Goal: Task Accomplishment & Management: Manage account settings

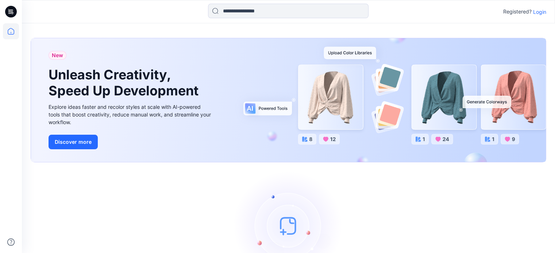
click at [538, 12] on p "Login" at bounding box center [539, 12] width 13 height 8
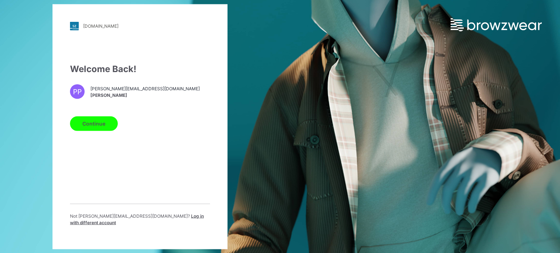
click at [91, 123] on button "Continue" at bounding box center [94, 123] width 48 height 15
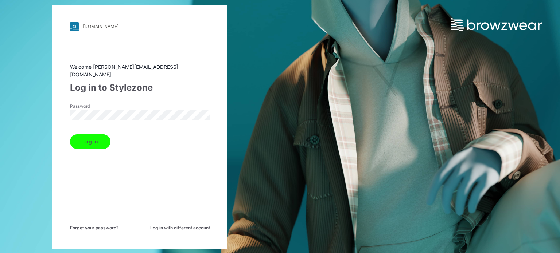
click at [92, 135] on button "Log in" at bounding box center [90, 142] width 40 height 15
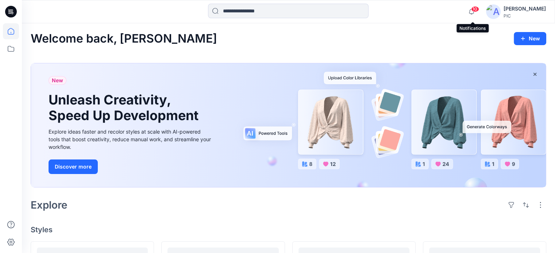
click at [476, 10] on span "10" at bounding box center [475, 9] width 8 height 6
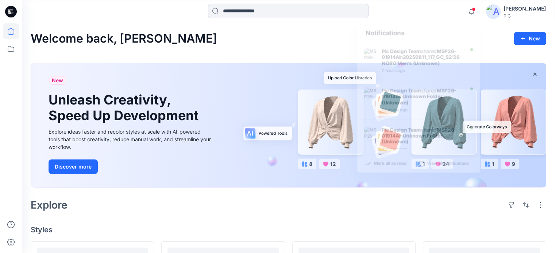
click at [492, 7] on img at bounding box center [493, 11] width 15 height 15
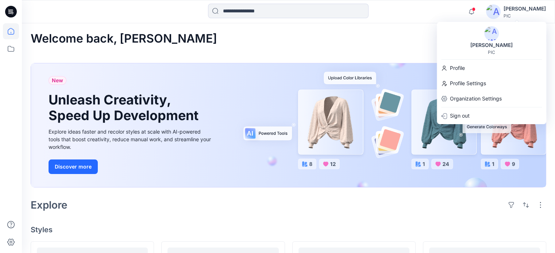
click at [492, 53] on div "PIC" at bounding box center [491, 52] width 7 height 5
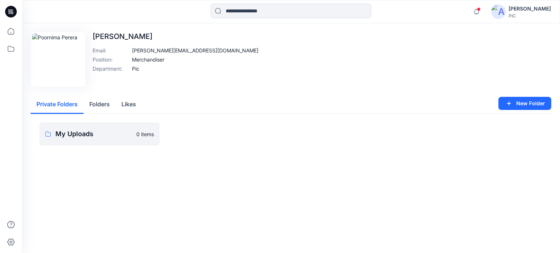
click at [515, 14] on div "PIC" at bounding box center [530, 15] width 42 height 5
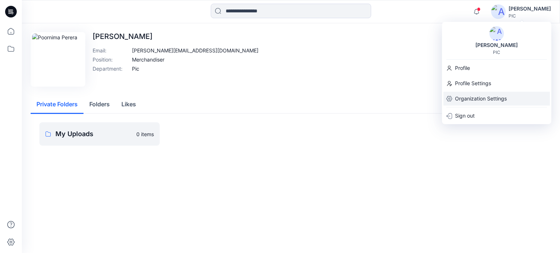
click at [488, 99] on p "Organization Settings" at bounding box center [481, 99] width 52 height 14
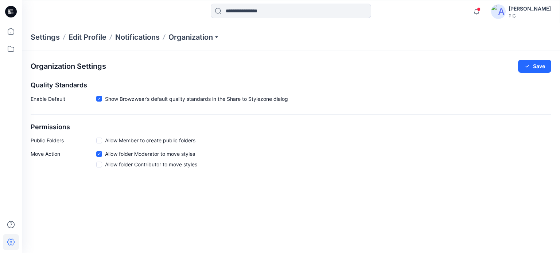
click at [515, 16] on div "PIC" at bounding box center [530, 15] width 42 height 5
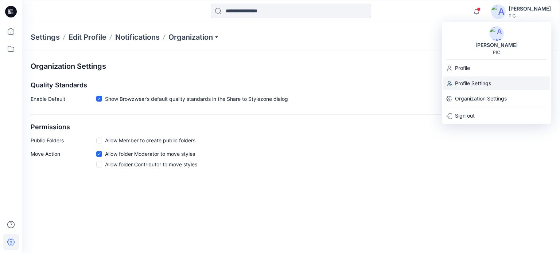
click at [473, 79] on p "Profile Settings" at bounding box center [473, 84] width 36 height 14
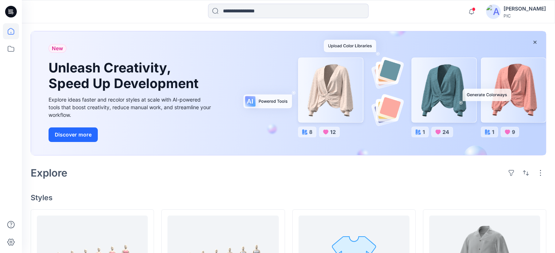
scroll to position [30, 0]
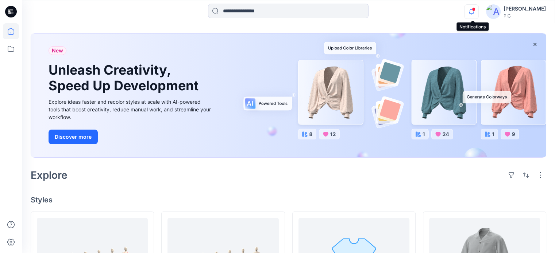
click at [473, 8] on icon "button" at bounding box center [471, 11] width 14 height 15
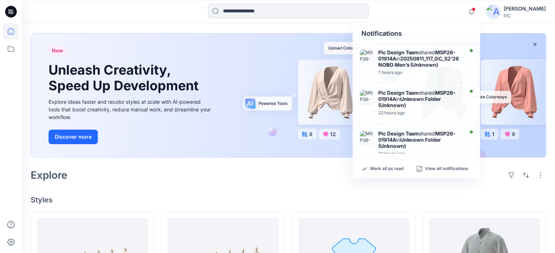
click at [318, 196] on h4 "Styles" at bounding box center [288, 200] width 515 height 9
